Goal: Transaction & Acquisition: Purchase product/service

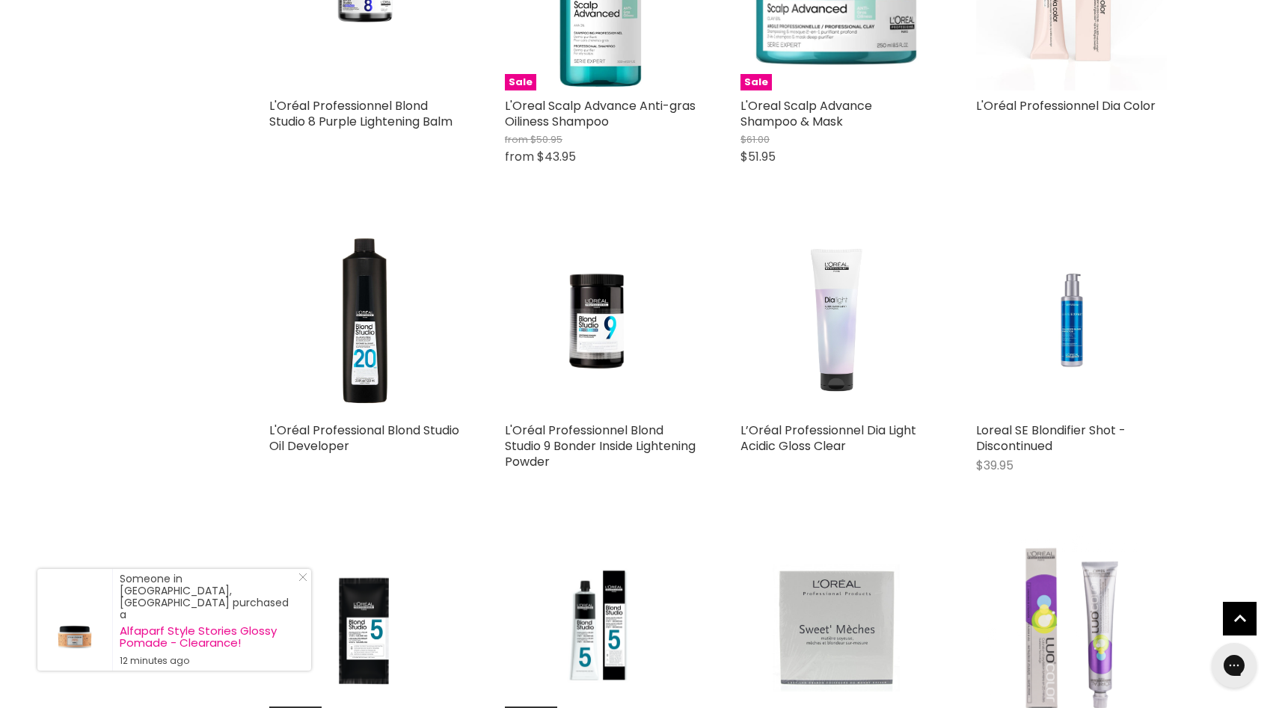
scroll to position [1048, 0]
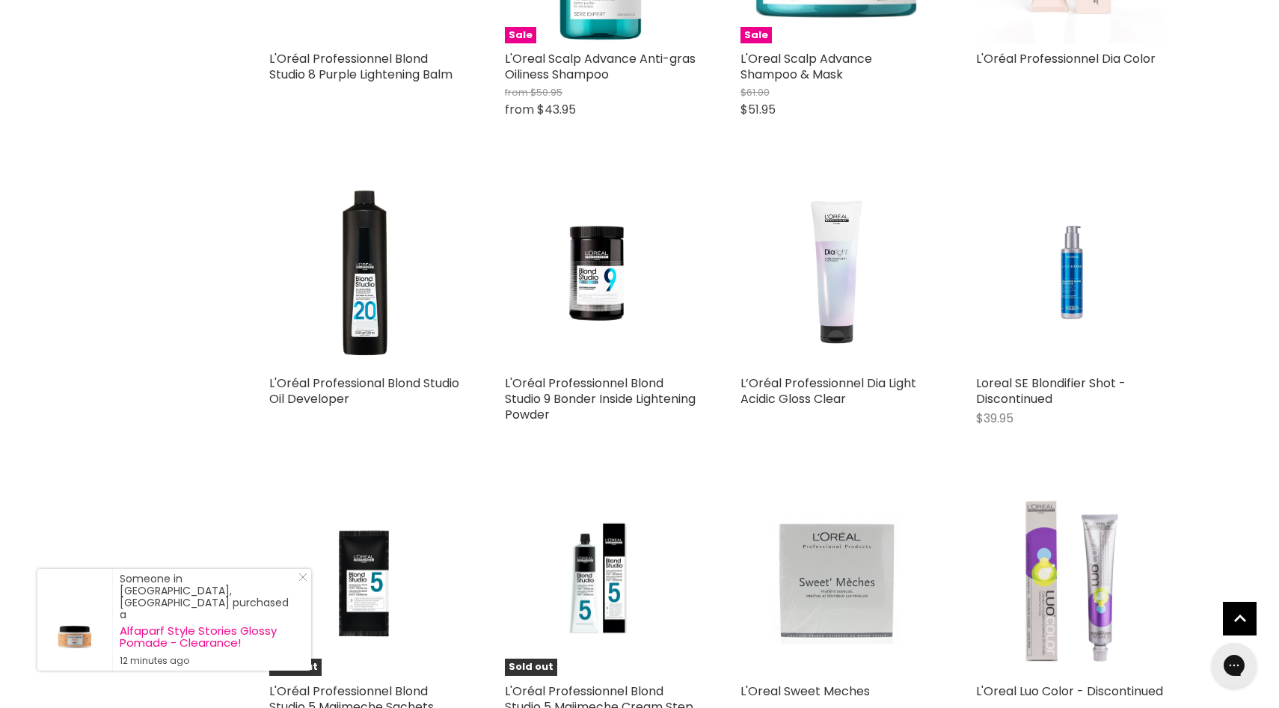
click at [634, 357] on img "Main content" at bounding box center [600, 272] width 191 height 191
